Goal: Task Accomplishment & Management: Manage account settings

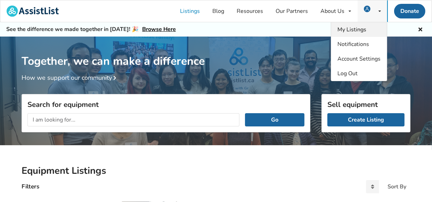
click at [354, 33] on link "My Listings" at bounding box center [359, 29] width 56 height 15
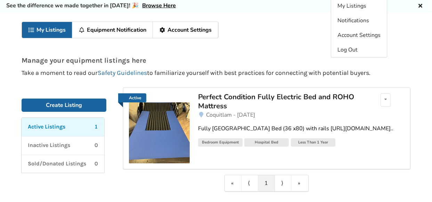
scroll to position [46, 0]
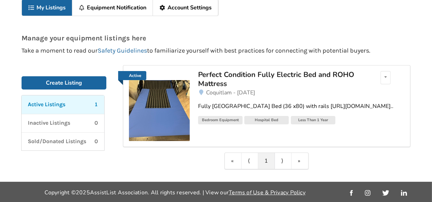
click at [49, 102] on p "Active Listings" at bounding box center [47, 104] width 38 height 8
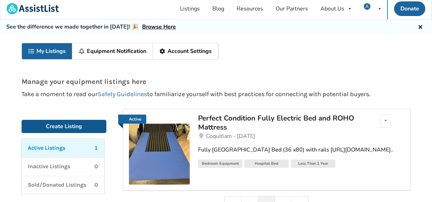
scroll to position [0, 0]
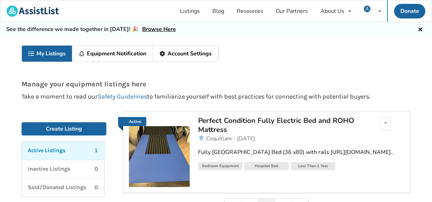
click at [120, 54] on link "Equipment Notification" at bounding box center [112, 54] width 81 height 16
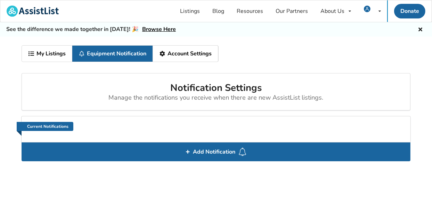
click at [175, 55] on link "Account Settings" at bounding box center [185, 54] width 65 height 16
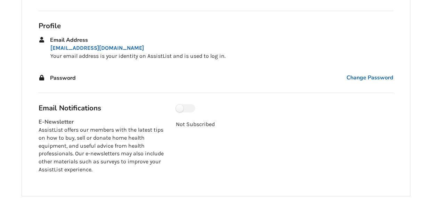
scroll to position [122, 0]
